Goal: Task Accomplishment & Management: Manage account settings

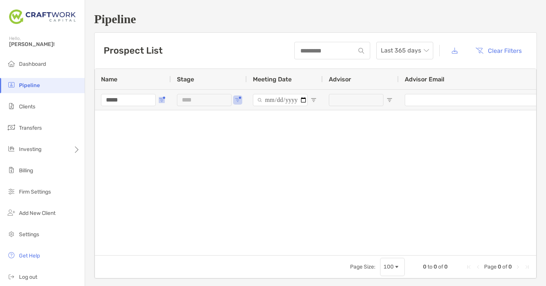
click at [160, 100] on span "Open Filter Menu" at bounding box center [162, 100] width 6 height 6
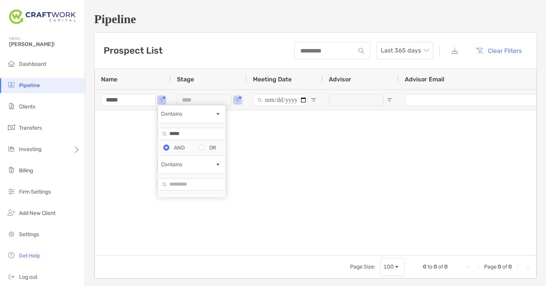
click at [193, 140] on input "*****" at bounding box center [192, 134] width 68 height 12
type input "**********"
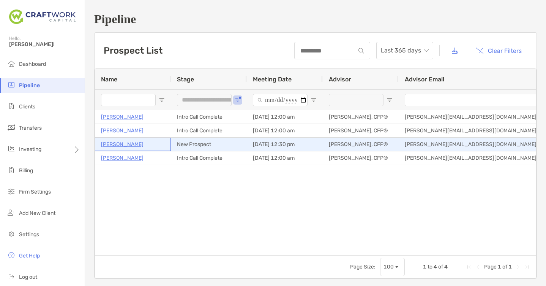
click at [126, 145] on p "[PERSON_NAME]" at bounding box center [122, 143] width 43 height 9
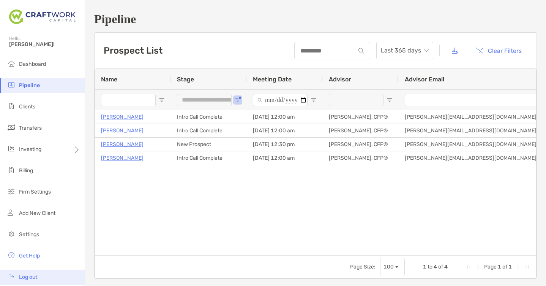
click at [28, 273] on li "Log out" at bounding box center [42, 276] width 85 height 15
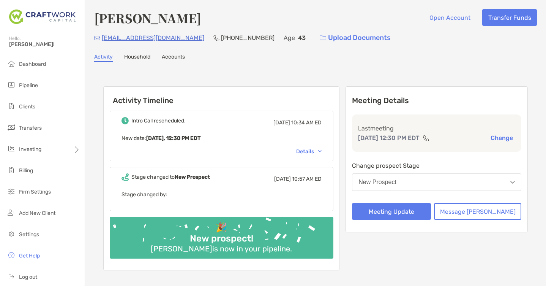
click at [326, 147] on div "Intro Call rescheduled. Fri, Aug 15 10:34 AM ED New date : Today, 12:30 PM EDT …" at bounding box center [222, 136] width 224 height 51
click at [321, 152] on div "Details" at bounding box center [308, 151] width 25 height 6
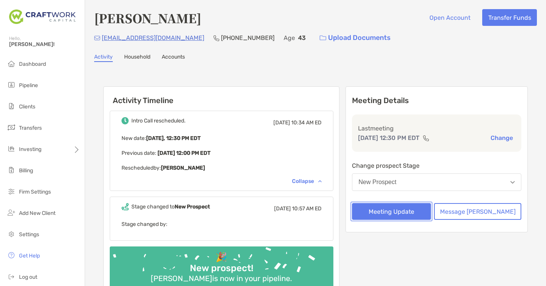
click at [415, 210] on button "Meeting Update" at bounding box center [391, 211] width 79 height 17
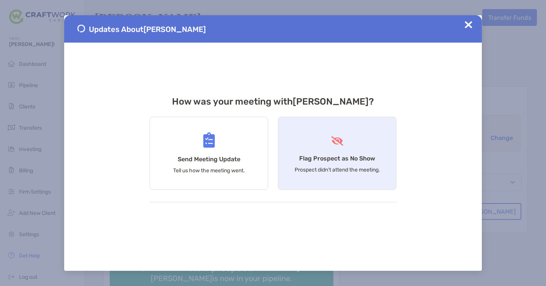
click at [316, 156] on h4 "Flag Prospect as No Show" at bounding box center [337, 158] width 76 height 7
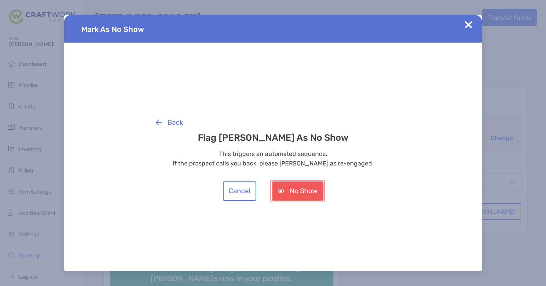
click at [300, 189] on button "No Show" at bounding box center [298, 190] width 52 height 19
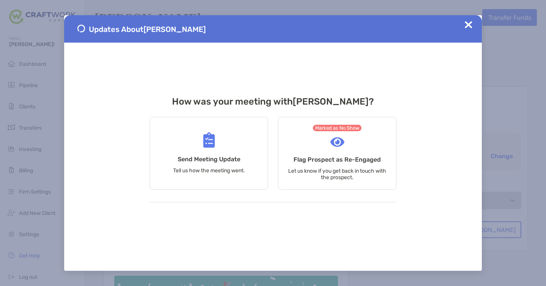
click at [470, 25] on img at bounding box center [469, 25] width 8 height 8
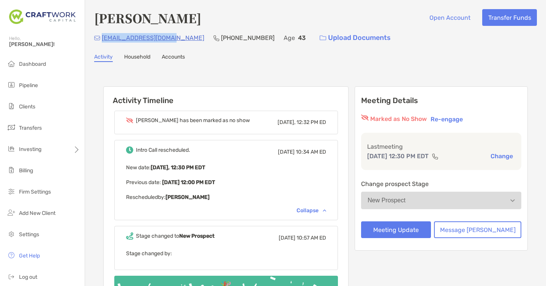
drag, startPoint x: 178, startPoint y: 38, endPoint x: 103, endPoint y: 37, distance: 75.6
click at [103, 37] on div "hmsanderson@gmail.com (757) 331-0255 Age 43 Upload Documents" at bounding box center [315, 38] width 443 height 16
copy p "hmsanderson@gmail.com"
